Goal: Navigation & Orientation: Find specific page/section

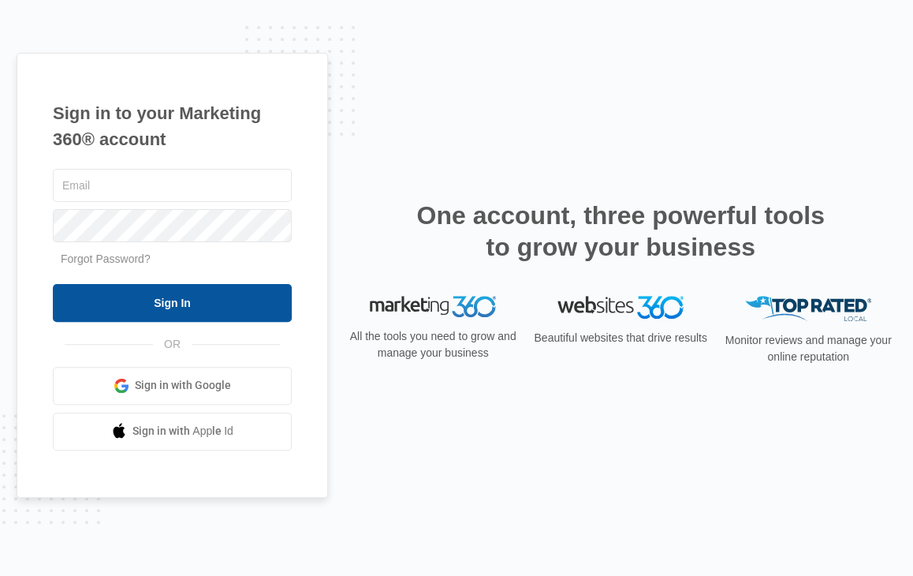
type input "[EMAIL_ADDRESS][DOMAIN_NAME]"
click at [167, 304] on input "Sign In" at bounding box center [172, 303] width 239 height 38
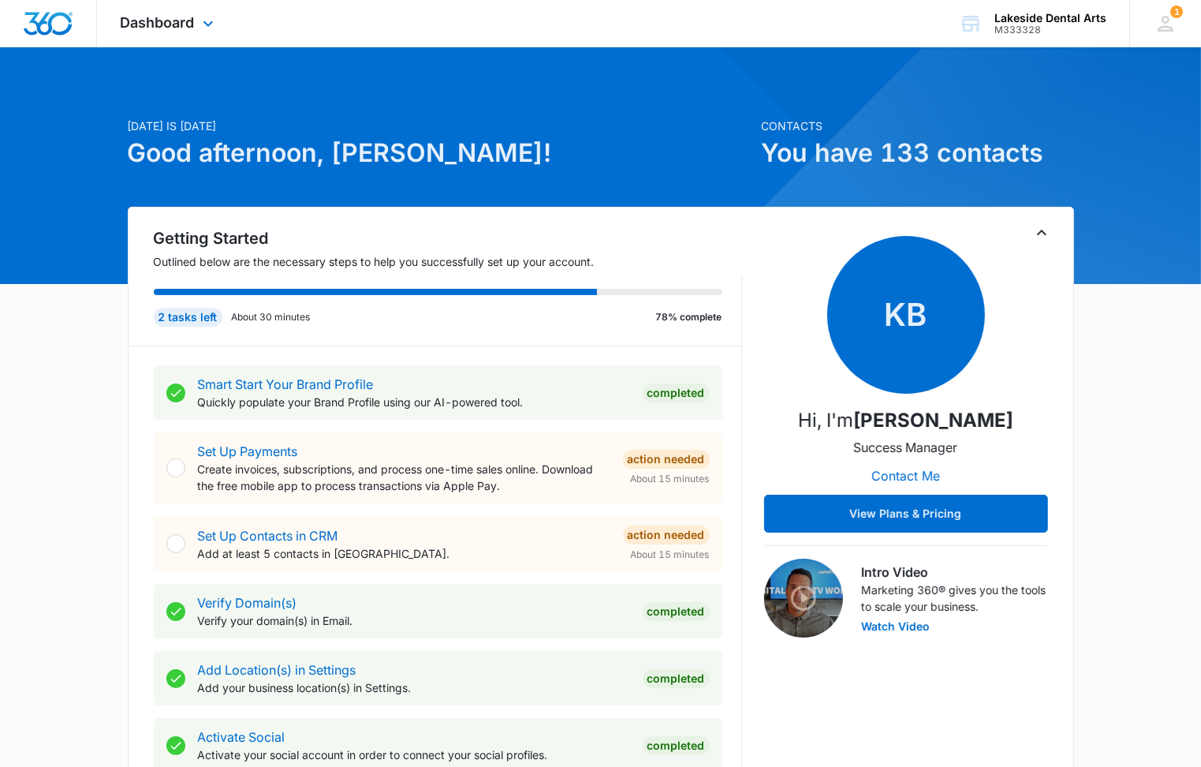
click at [196, 17] on div "Dashboard Apps Reputation Websites Forms CRM Email Social Payments POS Content …" at bounding box center [169, 23] width 144 height 47
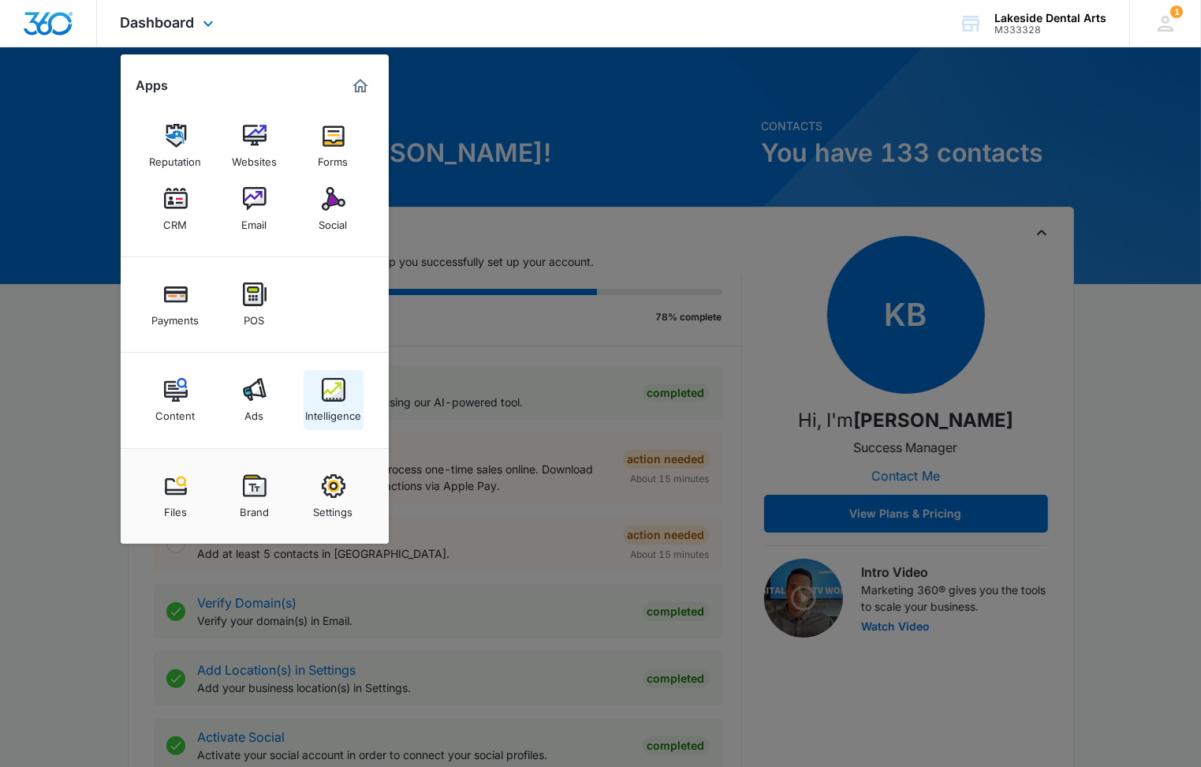
click at [332, 399] on img at bounding box center [334, 390] width 24 height 24
